Goal: Find specific page/section: Find specific page/section

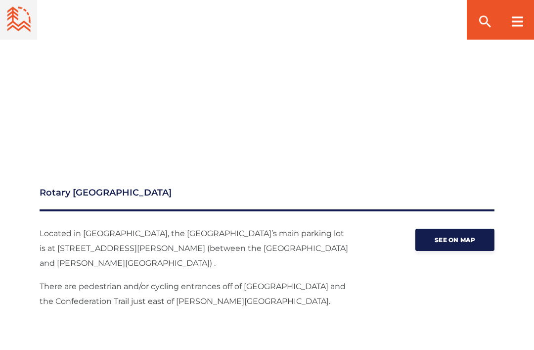
scroll to position [1138, 0]
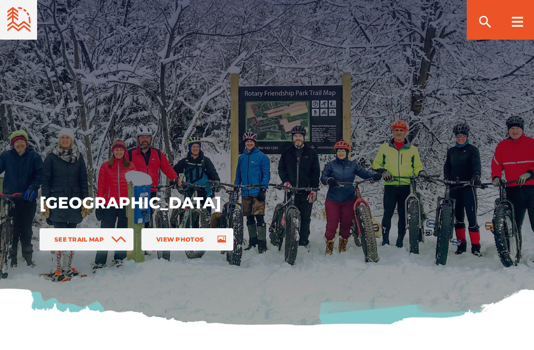
scroll to position [1428, 0]
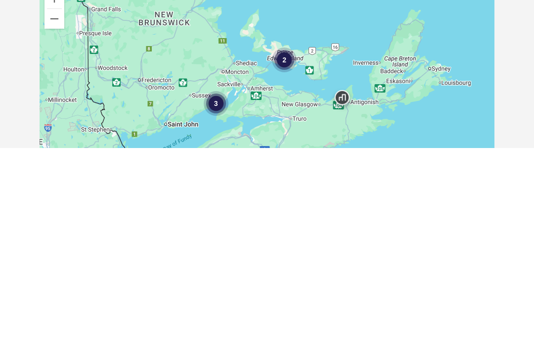
scroll to position [1428, 0]
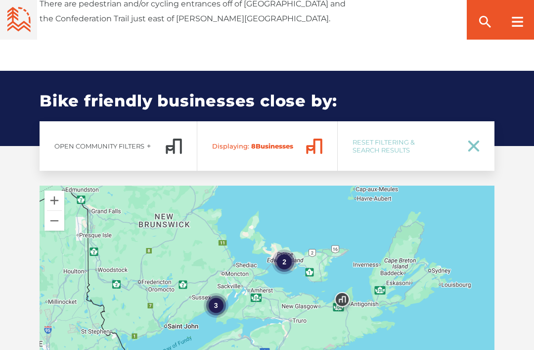
click at [533, 160] on div "Open Community Filters Displaying: 8 Business es Reset Filtering & Search Resul…" at bounding box center [267, 277] width 534 height 312
click at [484, 129] on link "Reset Filtering & Search Results" at bounding box center [416, 145] width 157 height 49
checkbox input "true"
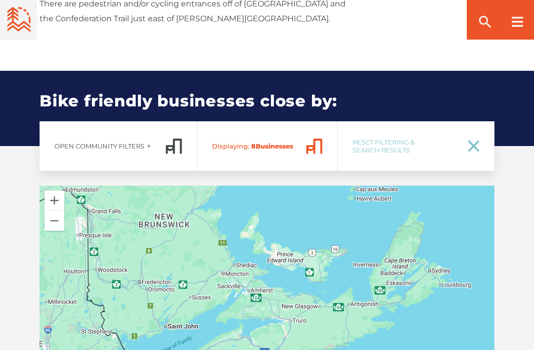
checkbox input "true"
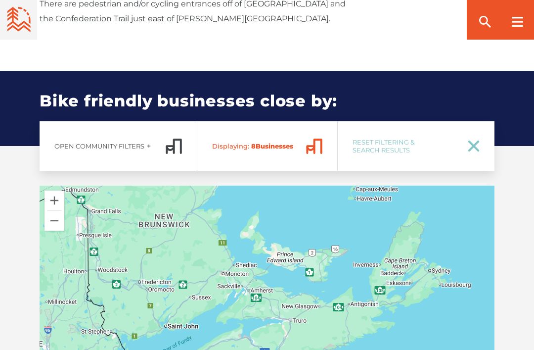
checkbox input "true"
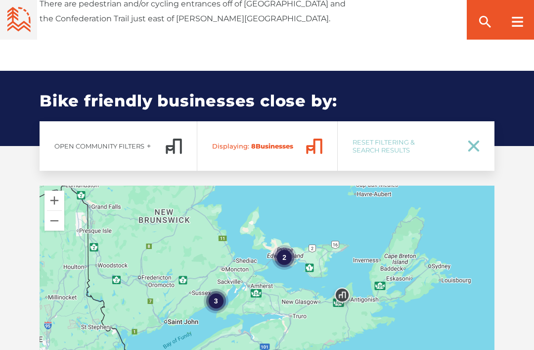
click at [470, 142] on icon at bounding box center [474, 146] width 9 height 9
checkbox input "true"
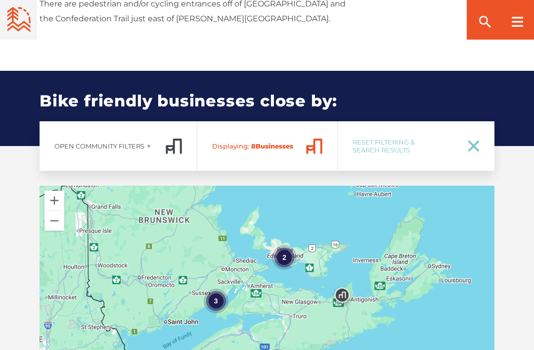
checkbox input "true"
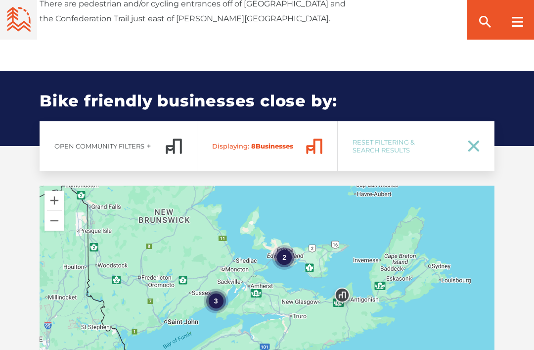
click at [482, 124] on link "Reset Filtering & Search Results" at bounding box center [416, 145] width 157 height 49
checkbox input "true"
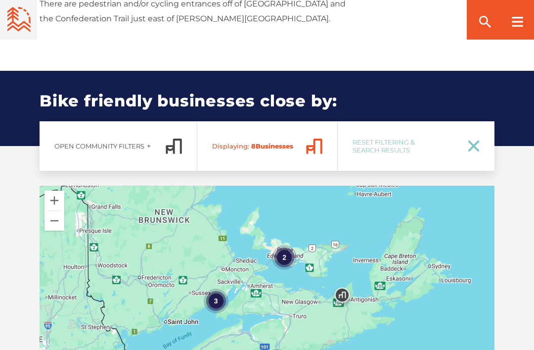
checkbox input "true"
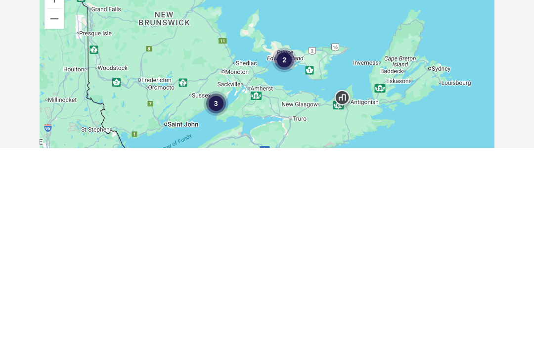
scroll to position [1428, 0]
